Goal: Information Seeking & Learning: Learn about a topic

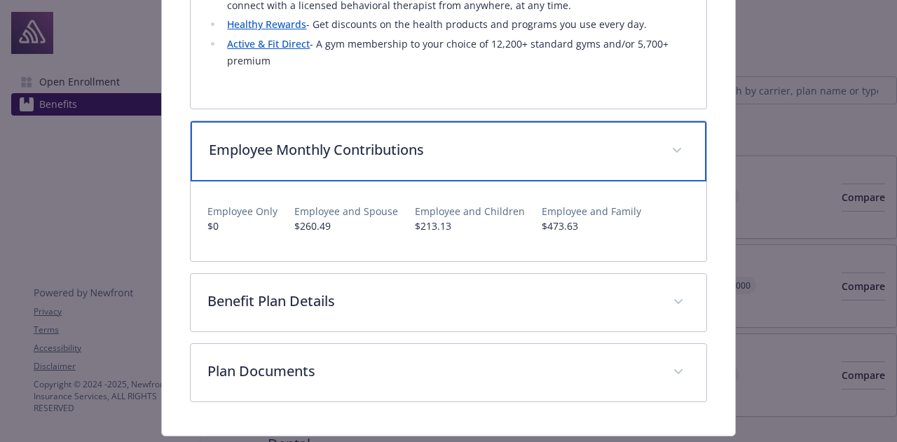
scroll to position [1215, 0]
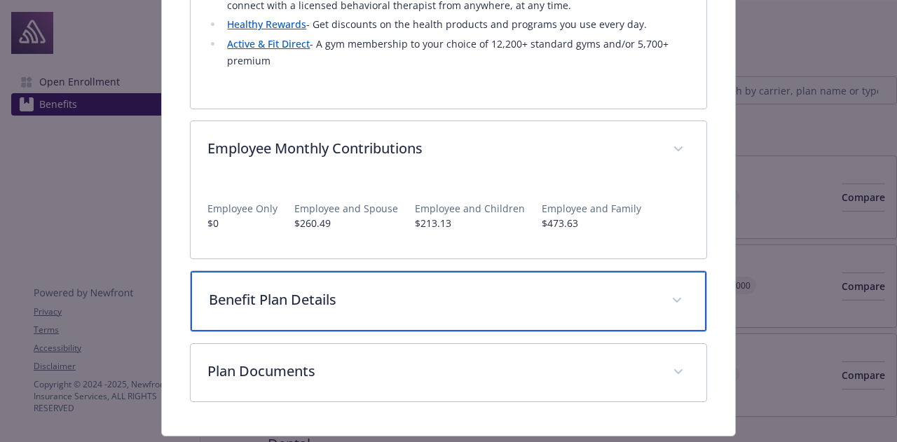
click at [374, 289] on p "Benefit Plan Details" at bounding box center [431, 299] width 445 height 21
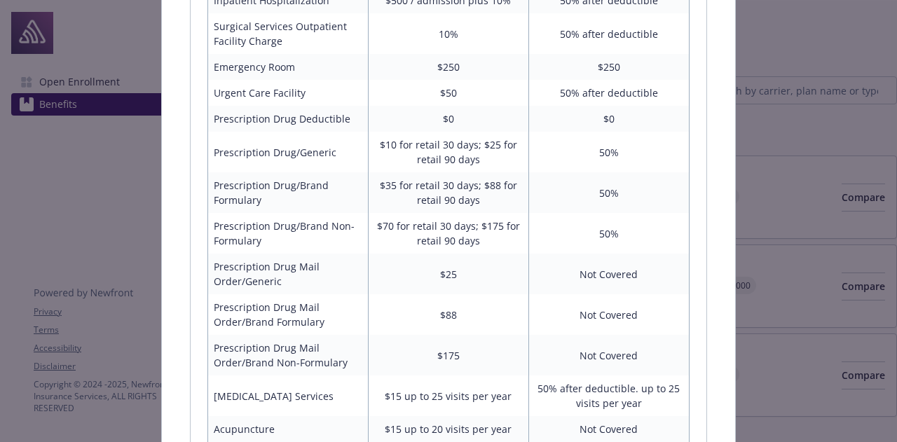
scroll to position [2013, 0]
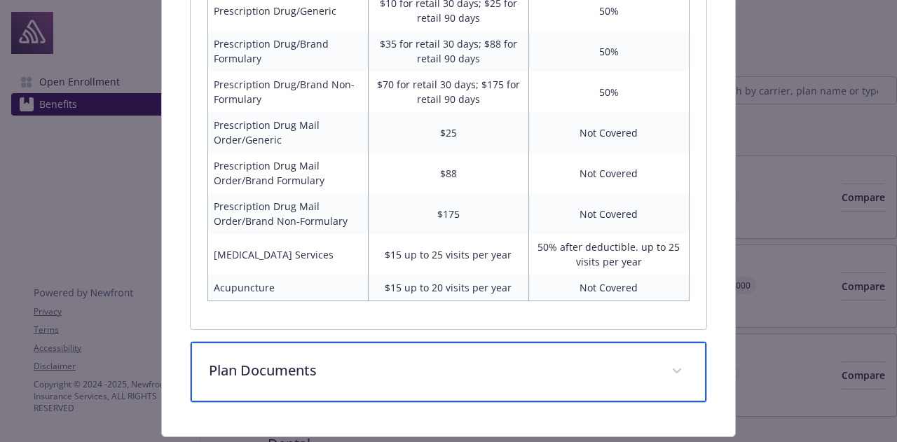
click at [363, 360] on p "Plan Documents" at bounding box center [431, 370] width 445 height 21
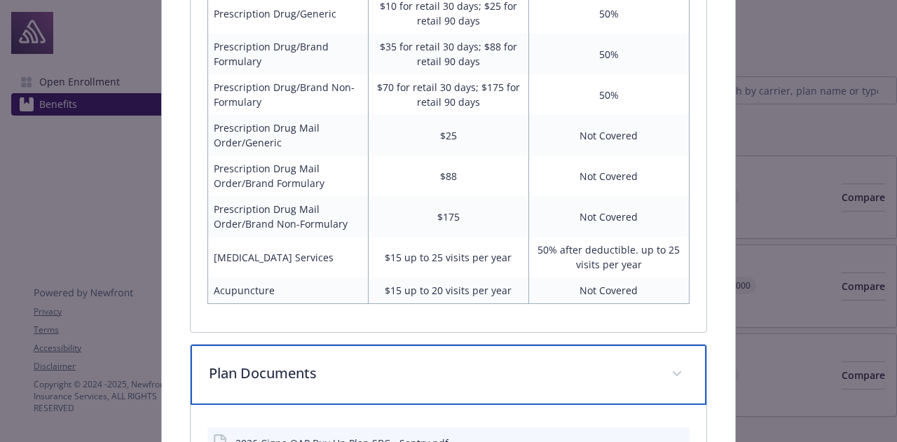
scroll to position [2131, 0]
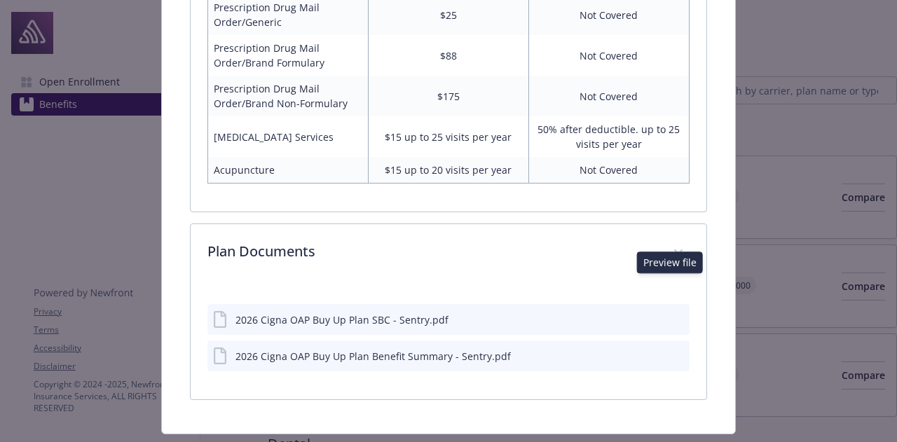
click at [671, 314] on icon "preview file" at bounding box center [676, 319] width 13 height 10
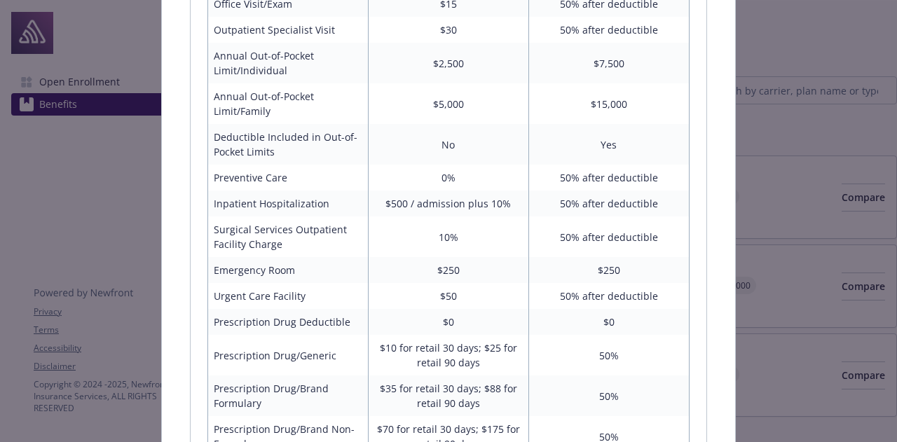
scroll to position [1463, 0]
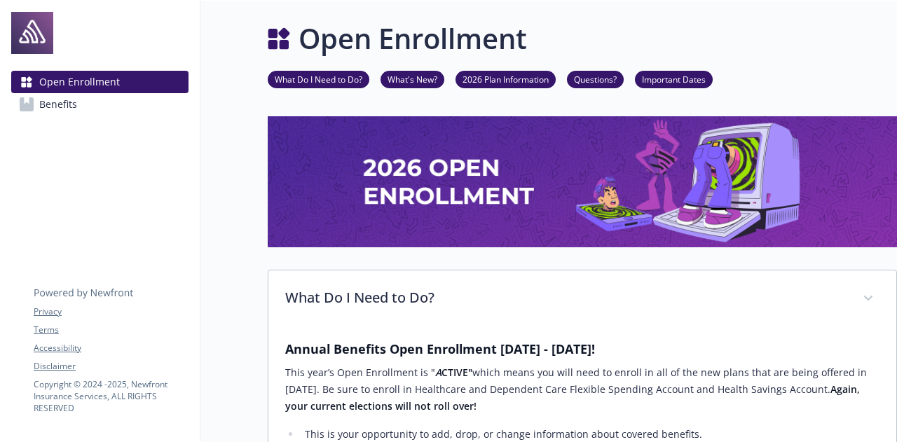
scroll to position [957, 1]
